Goal: Find specific page/section: Find specific page/section

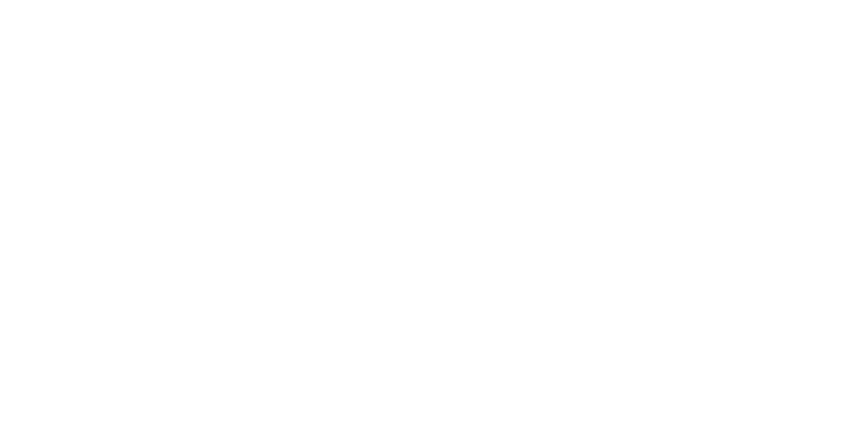
select select "Song"
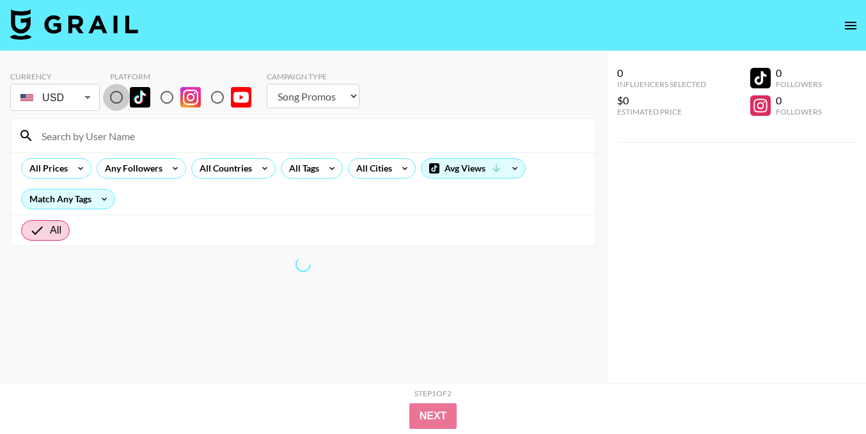
click at [129, 94] on input "radio" at bounding box center [116, 97] width 27 height 27
radio input "true"
click at [214, 168] on div "All Countries" at bounding box center [223, 168] width 63 height 19
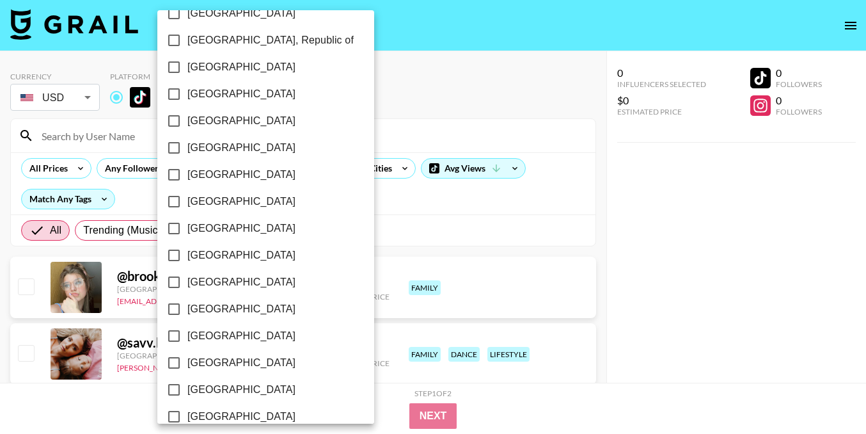
scroll to position [694, 0]
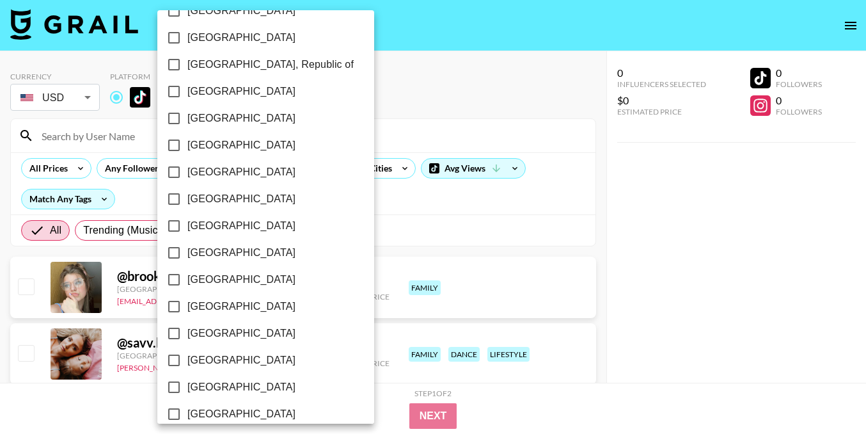
click at [213, 141] on span "[GEOGRAPHIC_DATA]" at bounding box center [241, 144] width 108 height 15
click at [187, 141] on input "[GEOGRAPHIC_DATA]" at bounding box center [174, 145] width 27 height 27
checkbox input "true"
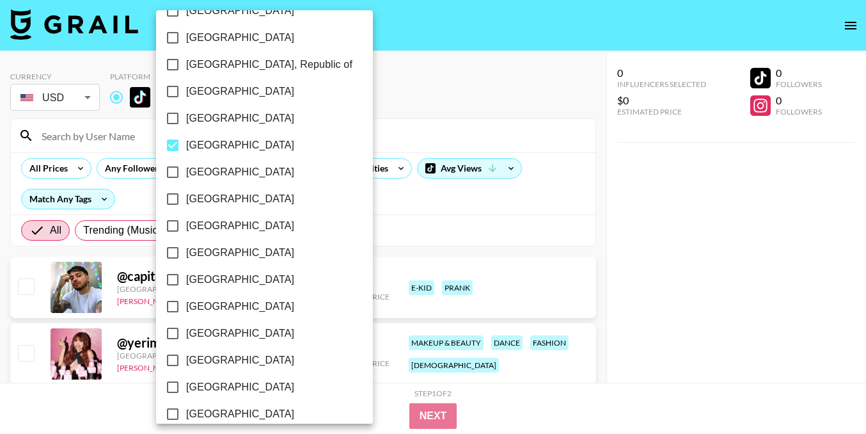
click at [400, 129] on div at bounding box center [433, 217] width 866 height 434
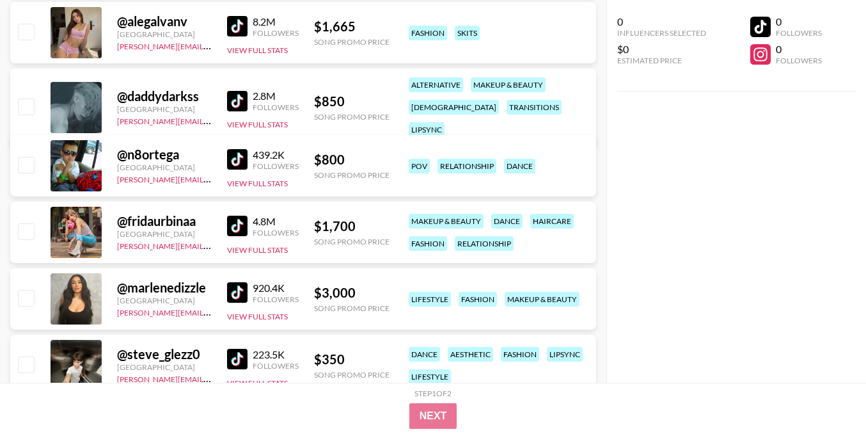
scroll to position [2883, 0]
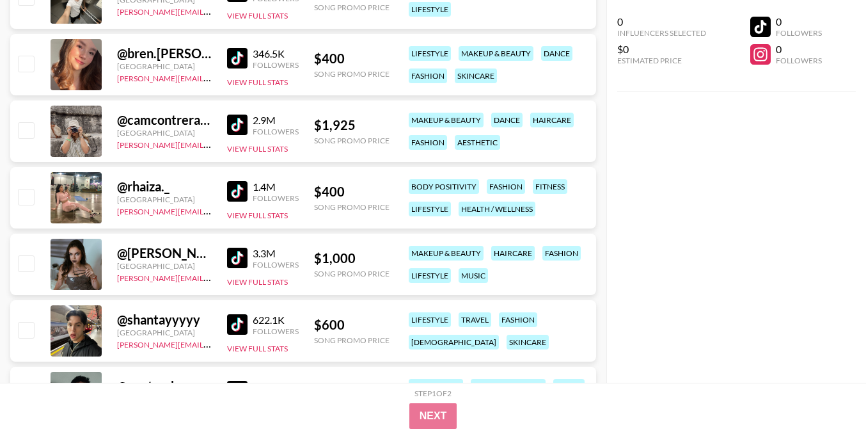
click at [243, 58] on img at bounding box center [237, 58] width 20 height 20
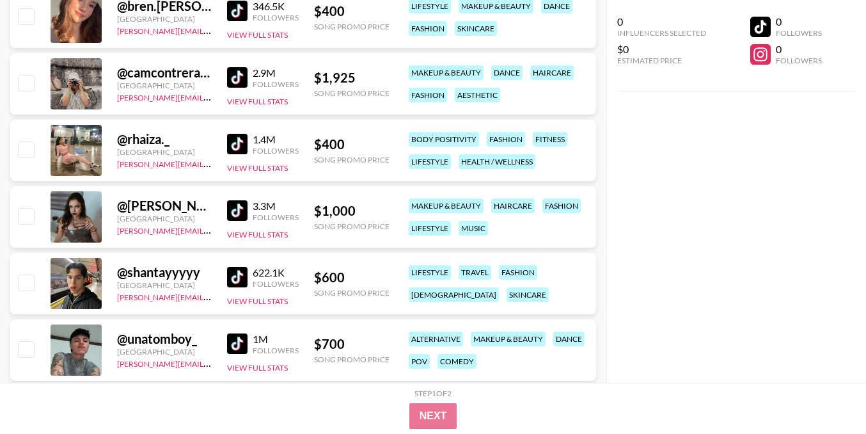
scroll to position [2937, 0]
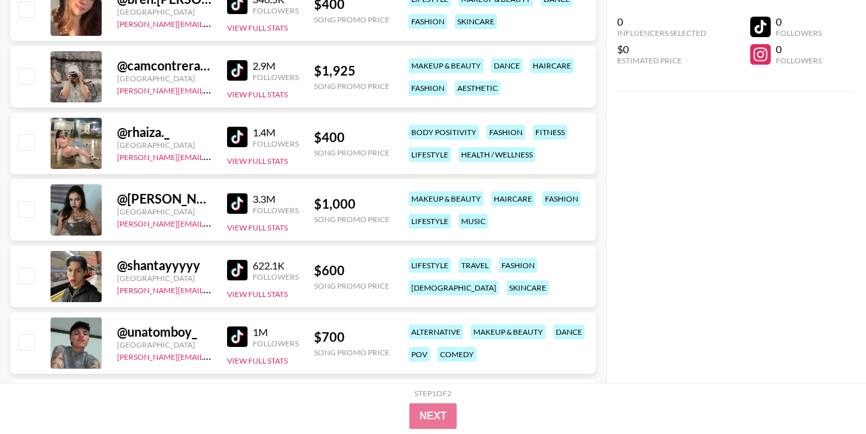
click at [239, 264] on img at bounding box center [237, 270] width 20 height 20
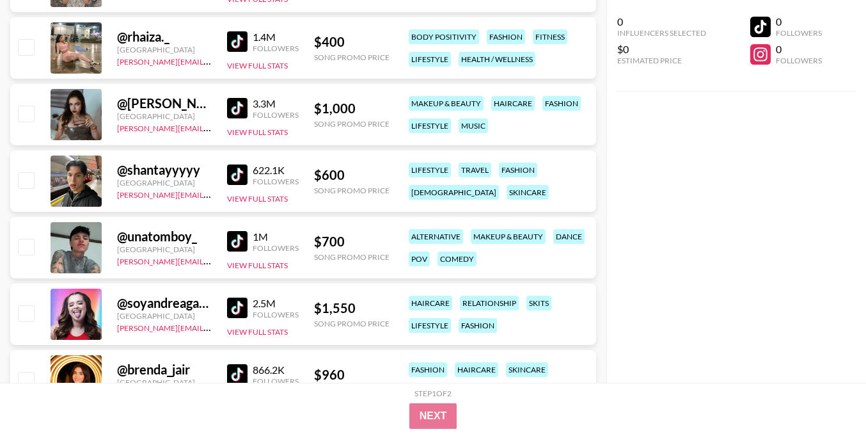
scroll to position [3044, 0]
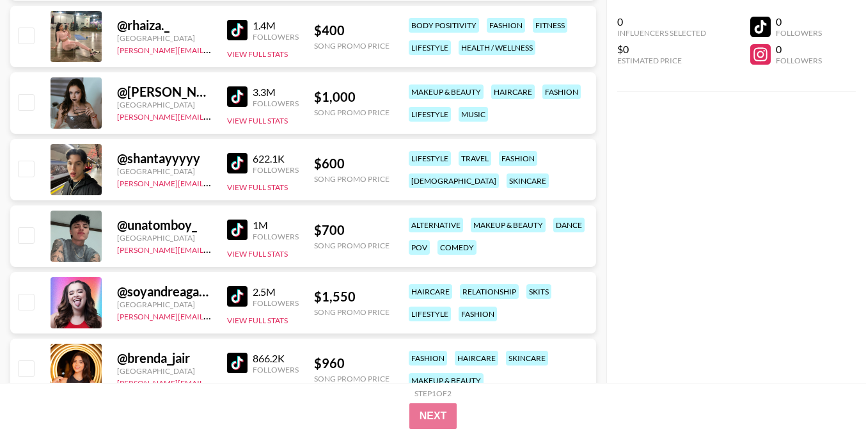
click at [242, 295] on img at bounding box center [237, 296] width 20 height 20
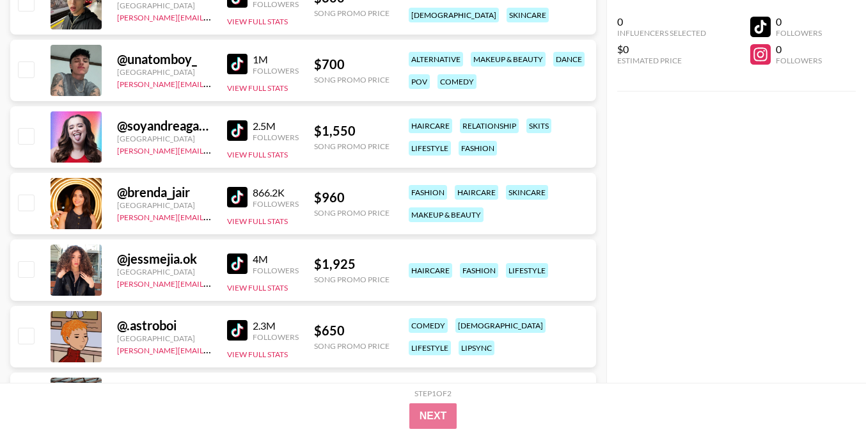
scroll to position [3210, 0]
click at [241, 194] on img at bounding box center [237, 196] width 20 height 20
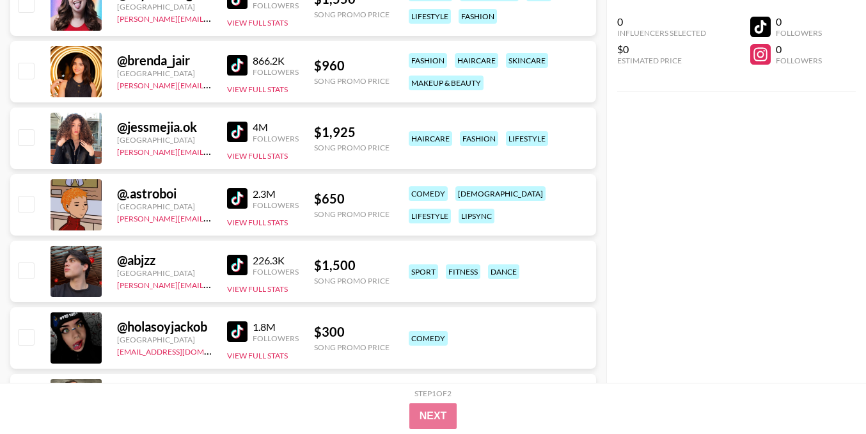
scroll to position [3356, 0]
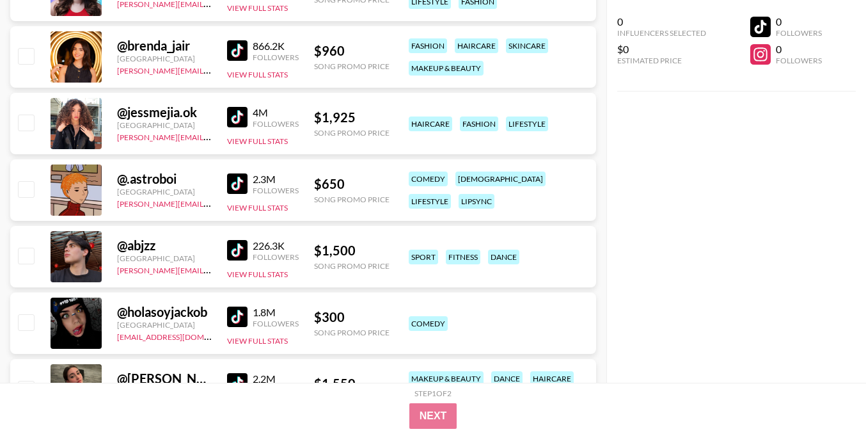
click at [234, 182] on img at bounding box center [237, 183] width 20 height 20
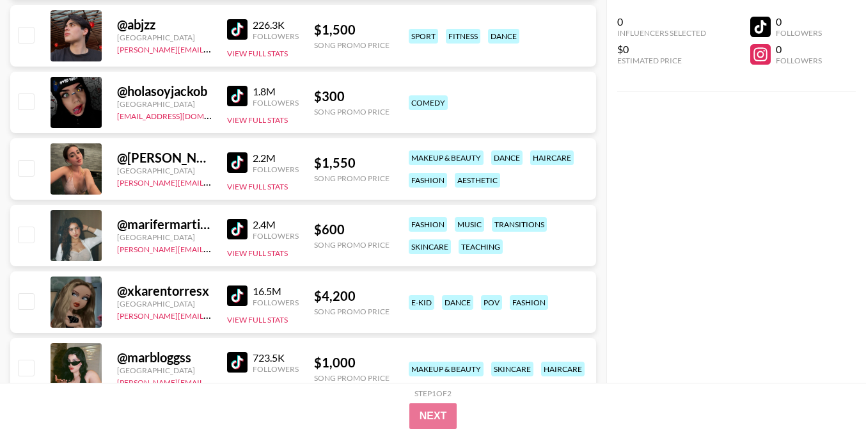
scroll to position [3617, 0]
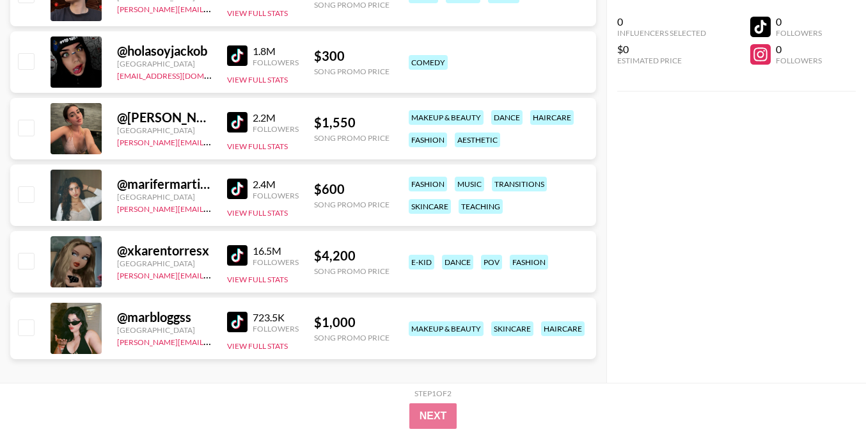
click at [229, 182] on img at bounding box center [237, 188] width 20 height 20
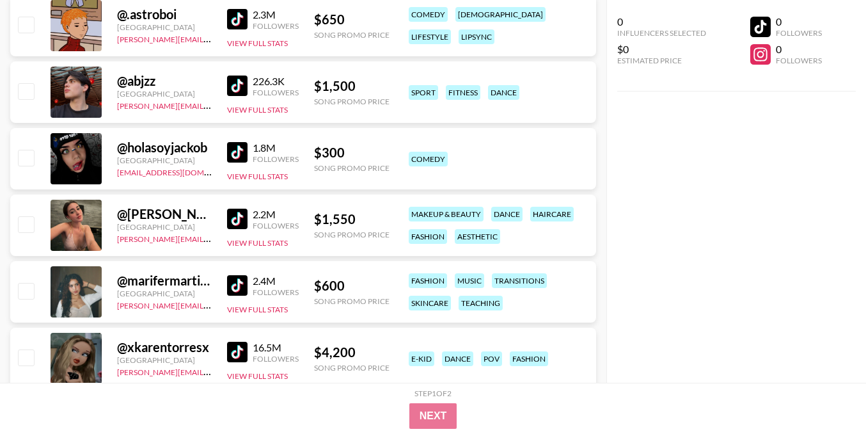
scroll to position [3486, 0]
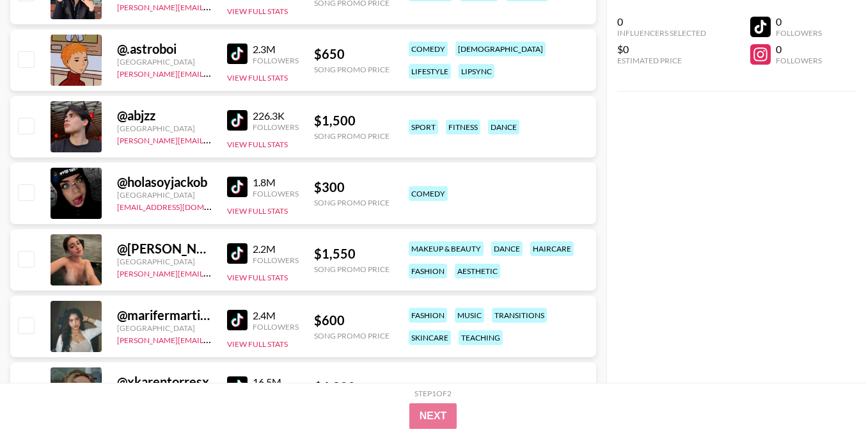
click at [236, 118] on img at bounding box center [237, 120] width 20 height 20
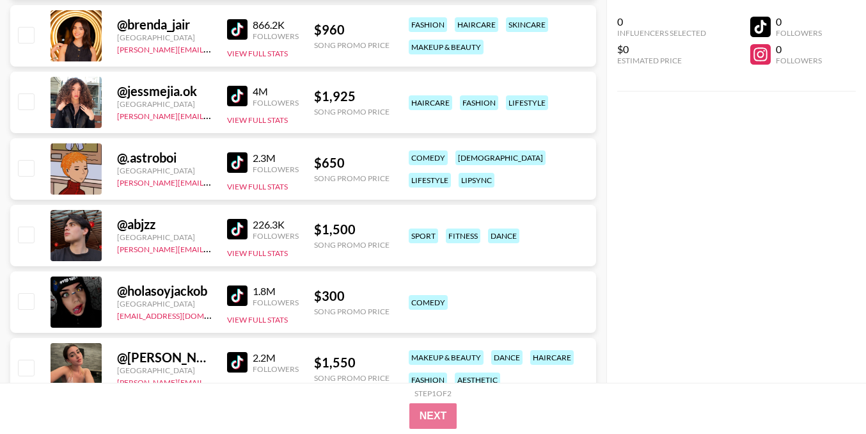
scroll to position [3376, 0]
click at [238, 225] on img at bounding box center [237, 229] width 20 height 20
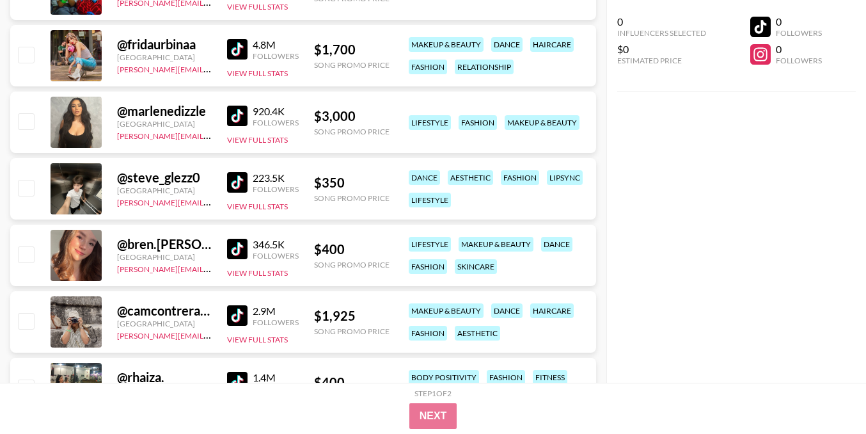
scroll to position [1765, 0]
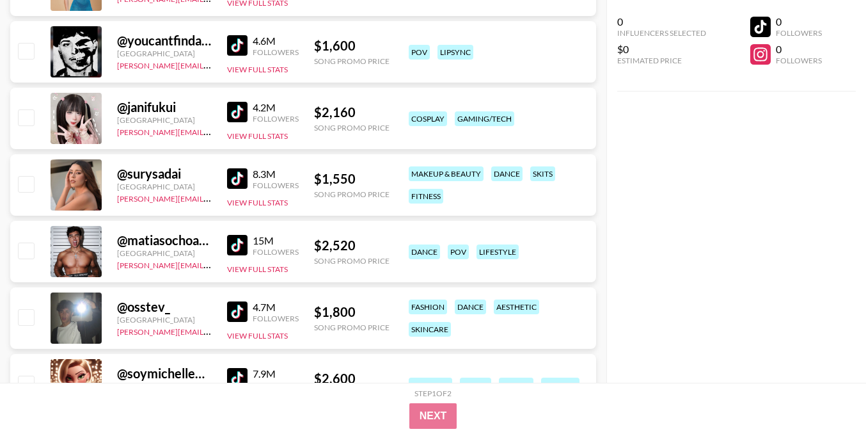
click at [233, 308] on img at bounding box center [237, 311] width 20 height 20
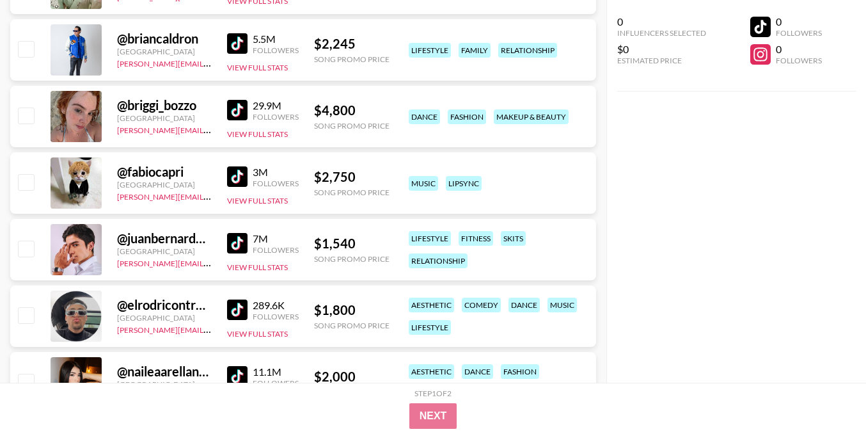
scroll to position [1234, 0]
click at [239, 175] on img at bounding box center [237, 177] width 20 height 20
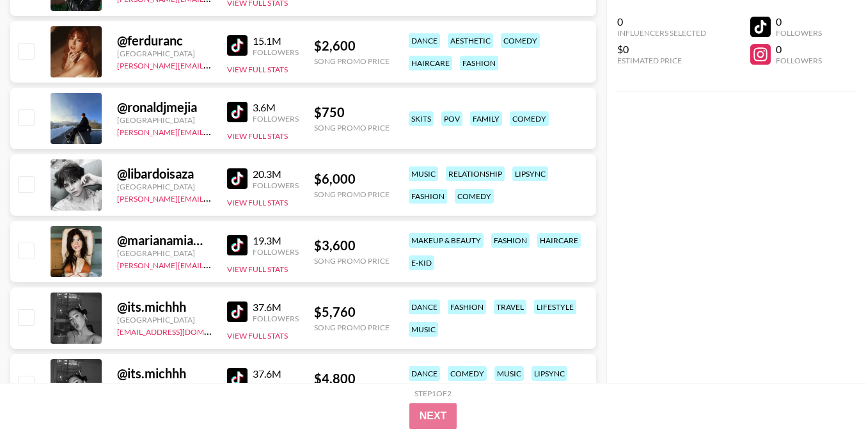
scroll to position [638, 0]
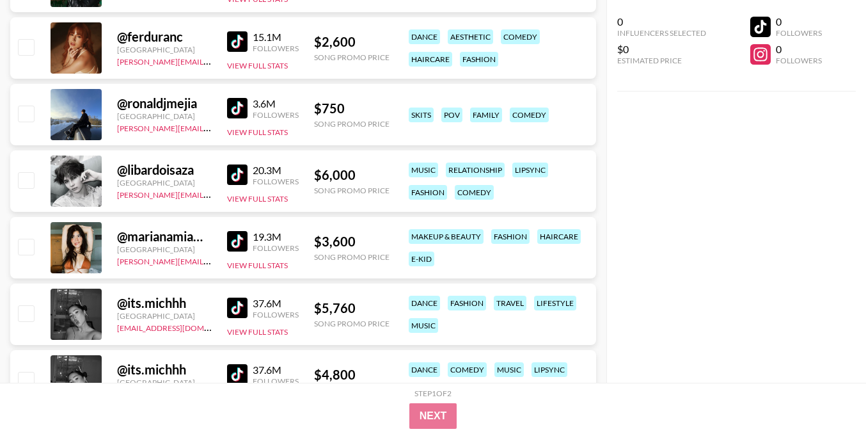
click at [235, 171] on img at bounding box center [237, 174] width 20 height 20
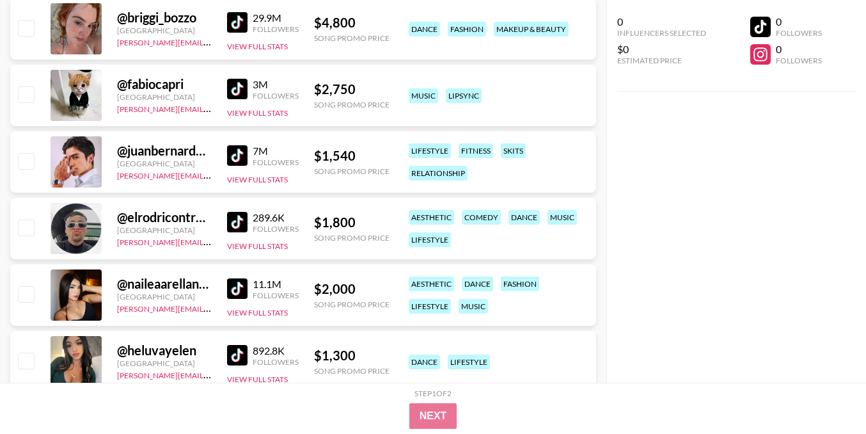
scroll to position [1006, 0]
